Goal: Check status: Verify the current state of an ongoing process or item

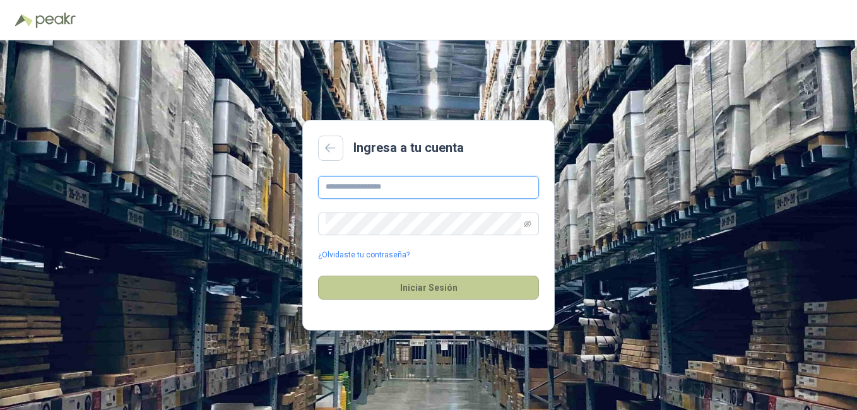
type input "**********"
click at [449, 287] on button "Iniciar Sesión" at bounding box center [428, 288] width 221 height 24
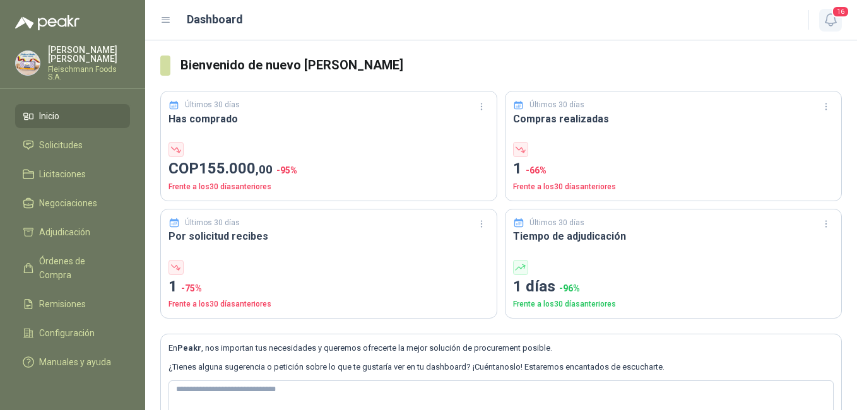
click at [828, 23] on icon "button" at bounding box center [830, 20] width 11 height 12
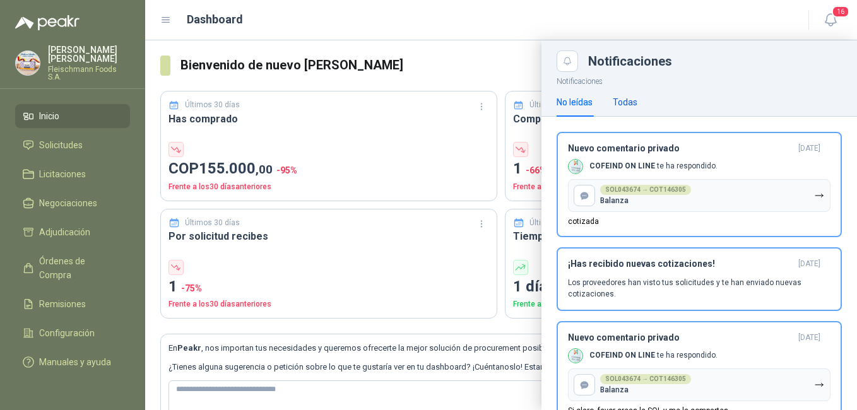
click at [617, 96] on div "Todas" at bounding box center [625, 102] width 25 height 14
click at [578, 104] on div "No leídas" at bounding box center [575, 102] width 36 height 14
click at [712, 184] on button "SOL043674 → COT146305 Balanza" at bounding box center [699, 195] width 263 height 33
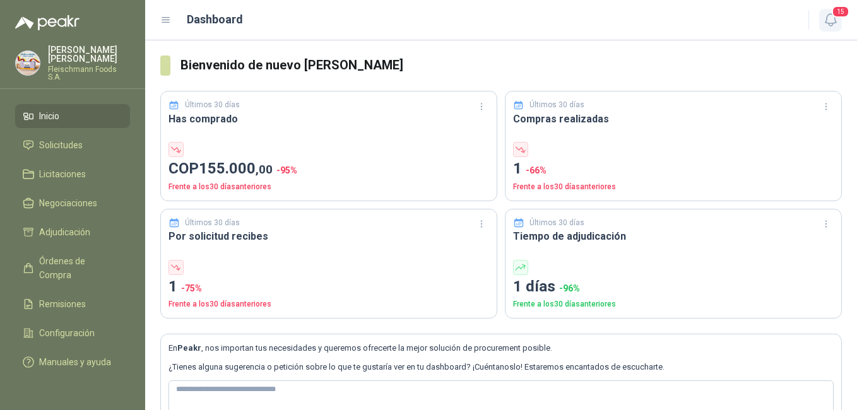
click at [827, 19] on icon "button" at bounding box center [830, 20] width 11 height 12
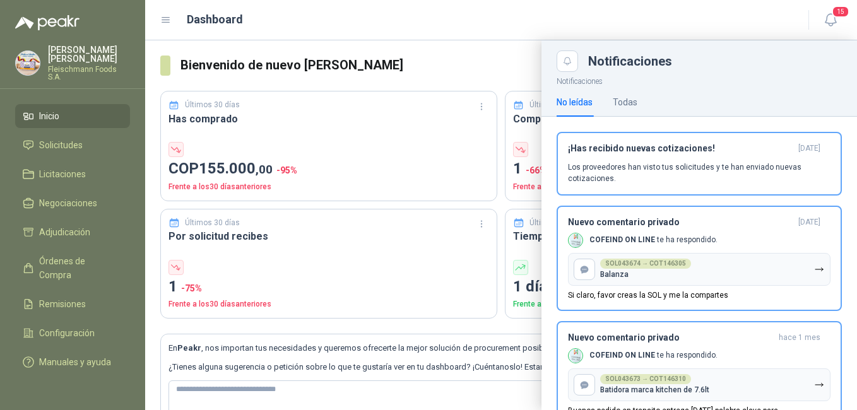
click at [717, 174] on p "Los proveedores han visto tus solicitudes y te han enviado nuevas cotizaciones." at bounding box center [699, 173] width 263 height 23
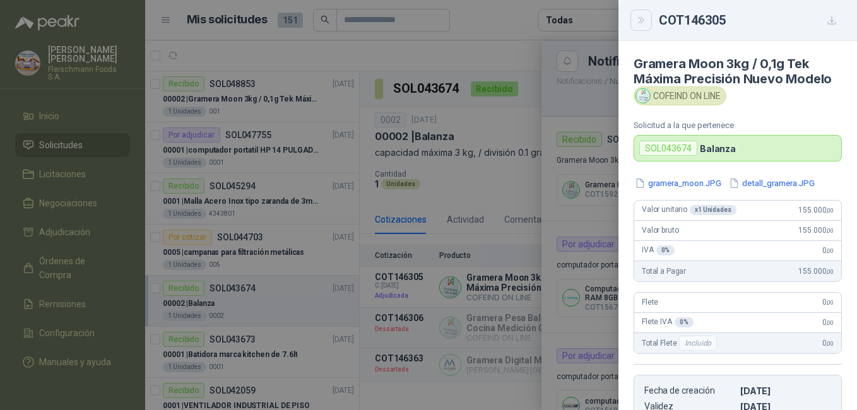
click at [640, 15] on icon "Close" at bounding box center [641, 20] width 11 height 11
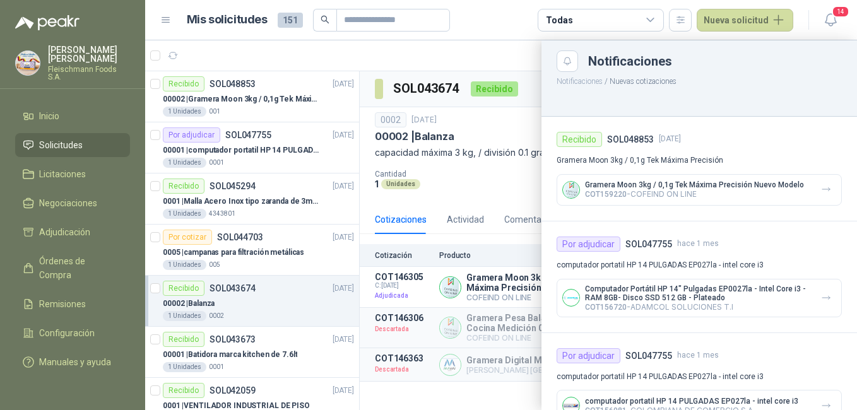
click at [712, 294] on p "Computador Portátil HP 14" Pulgadas EP0027la - Intel Core i3 - RAM 8GB- Disco S…" at bounding box center [698, 294] width 226 height 18
click at [753, 298] on p "Computador Portátil HP 14" Pulgadas EP0027la - Intel Core i3 - RAM 8GB- Disco S…" at bounding box center [698, 294] width 226 height 18
click at [666, 242] on h4 "SOL047755" at bounding box center [649, 244] width 47 height 14
click at [714, 313] on div "Computador Portátil HP 14" Pulgadas EP0027la - Intel Core i3 - RAM 8GB- Disco S…" at bounding box center [699, 298] width 285 height 39
click at [672, 330] on div "Por adjudicar SOL047755 [DATE] computador portatil HP 14 PULGADAS EP027la - int…" at bounding box center [700, 278] width 316 height 112
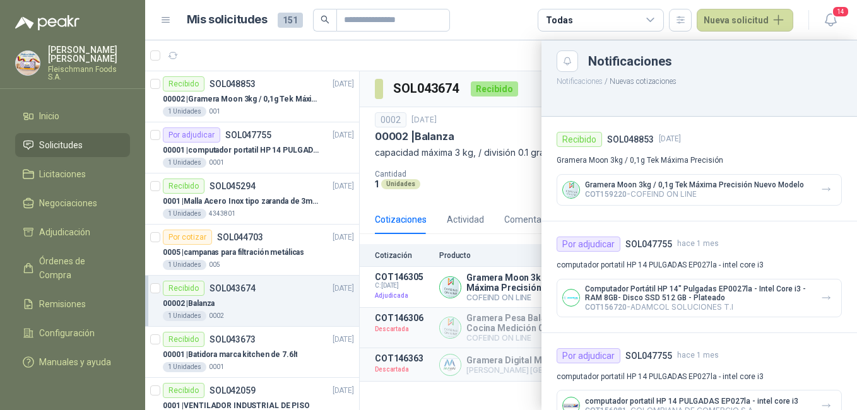
click at [526, 122] on div at bounding box center [501, 225] width 712 height 370
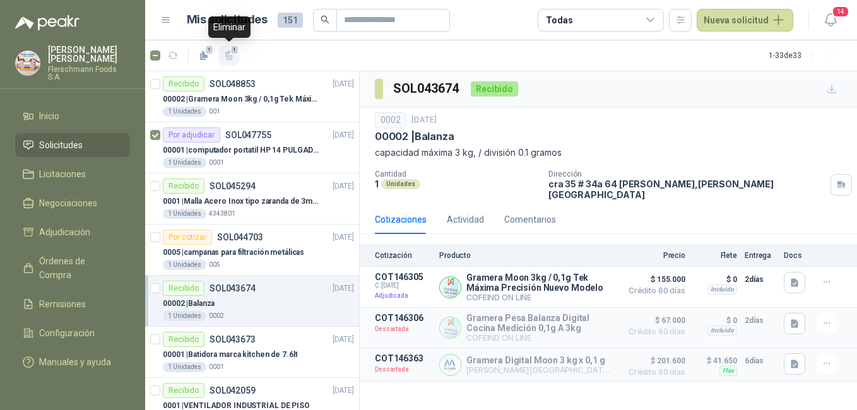
click at [231, 54] on span "1" at bounding box center [234, 50] width 9 height 10
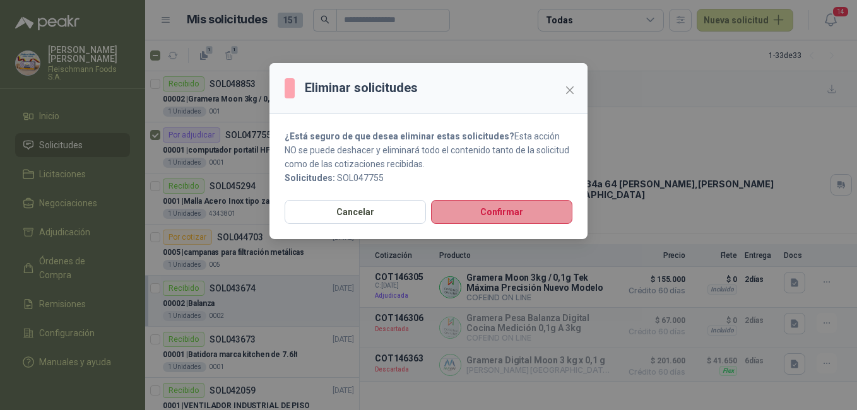
click at [540, 212] on button "Confirmar" at bounding box center [501, 212] width 141 height 24
